Goal: Task Accomplishment & Management: Complete application form

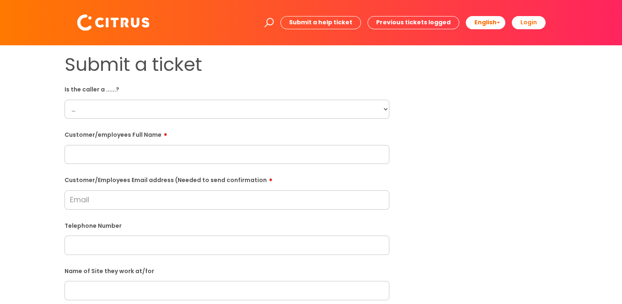
click at [145, 65] on select "... Citrus Customer Citrus Employee [DEMOGRAPHIC_DATA] Supplier" at bounding box center [227, 109] width 325 height 19
select select "Citrus Customer"
click at [65, 65] on select "... Citrus Customer Citrus Employee [DEMOGRAPHIC_DATA] Supplier" at bounding box center [227, 109] width 325 height 19
click at [135, 65] on input "text" at bounding box center [227, 154] width 325 height 19
paste input "[PERSON_NAME]"
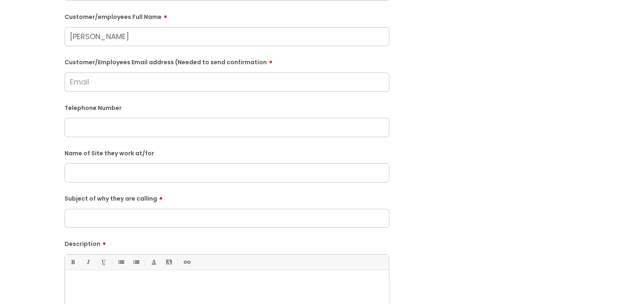
scroll to position [123, 0]
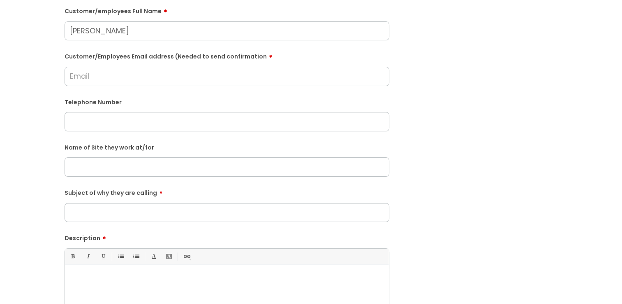
type input "[PERSON_NAME]"
click at [150, 65] on input "text" at bounding box center [227, 166] width 325 height 19
click at [95, 65] on input "The BEach Arms, Oakley" at bounding box center [227, 166] width 325 height 19
type input "The [GEOGRAPHIC_DATA], Oakley"
click at [158, 65] on input "Subject of why they are calling" at bounding box center [227, 212] width 325 height 19
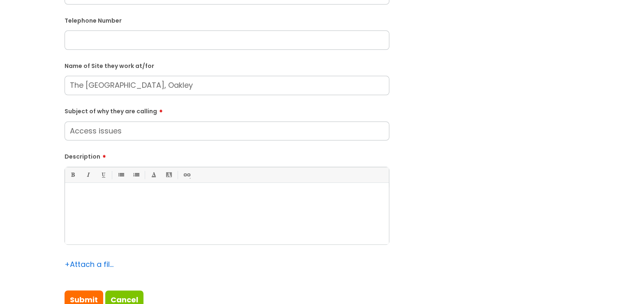
scroll to position [206, 0]
type input "Access issues"
click at [155, 65] on div at bounding box center [227, 214] width 324 height 57
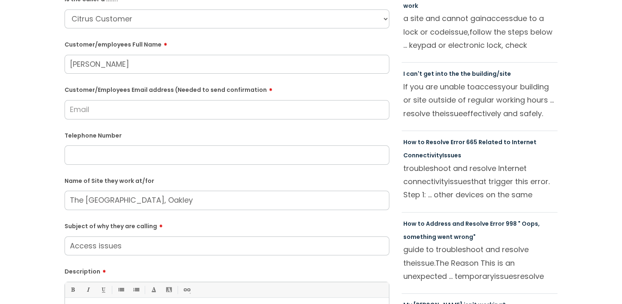
scroll to position [82, 0]
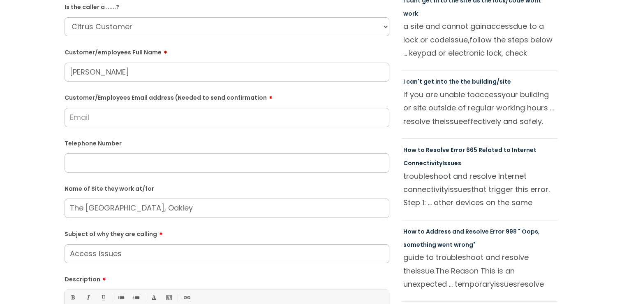
click at [150, 65] on input "text" at bounding box center [227, 162] width 325 height 19
paste input "07400306518"
type input "07400306518"
click at [212, 65] on input "Customer/Employees Email address (Needed to send confirmation" at bounding box center [227, 117] width 325 height 19
paste input "[EMAIL_ADDRESS][DOMAIN_NAME]"
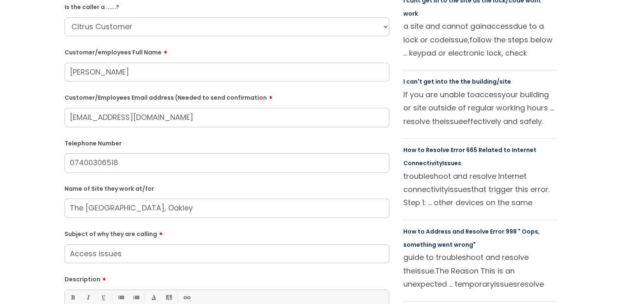
type input "[EMAIL_ADDRESS][DOMAIN_NAME]"
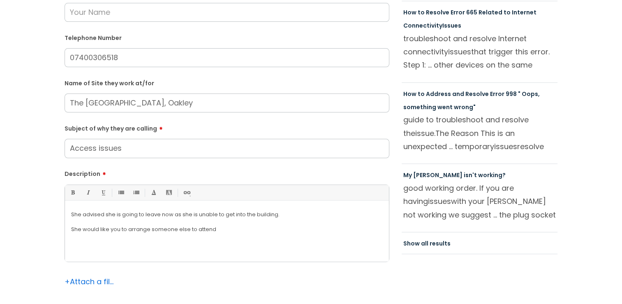
scroll to position [247, 0]
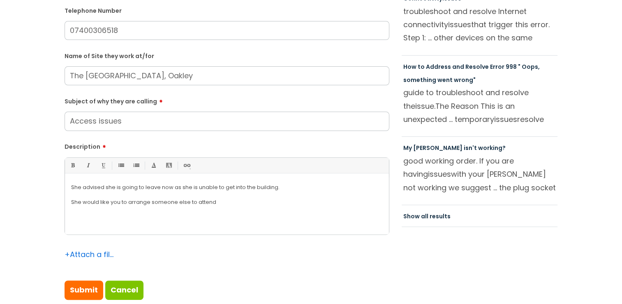
click at [249, 65] on p "She advised she is going to leave now as she is unable to get into the building." at bounding box center [227, 186] width 312 height 7
click at [93, 65] on input "Submit" at bounding box center [84, 289] width 39 height 19
type input "Please Wait..."
